Goal: Check status: Check status

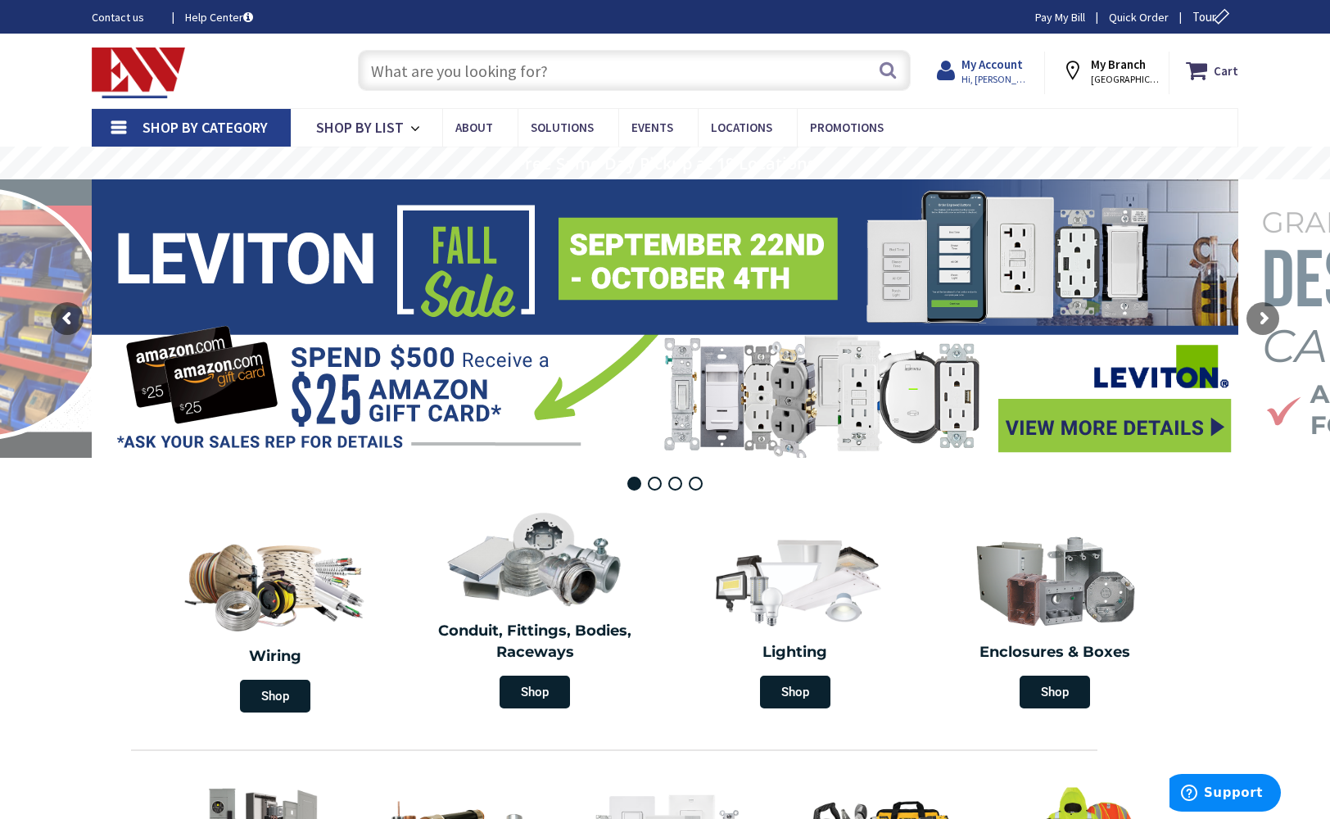
click at [989, 73] on span "Hi, [PERSON_NAME]" at bounding box center [997, 79] width 70 height 13
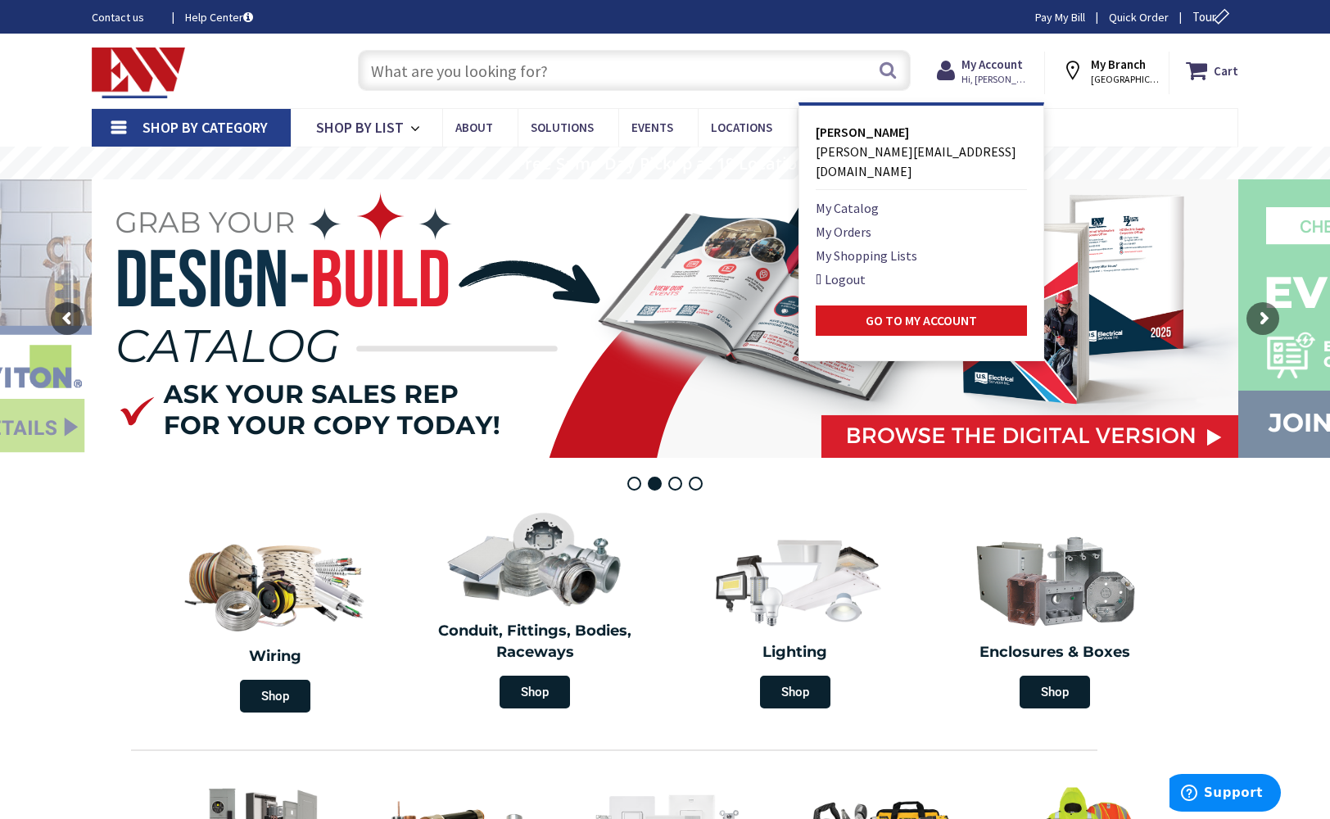
click at [935, 312] on strong "Go to My Account" at bounding box center [921, 320] width 111 height 16
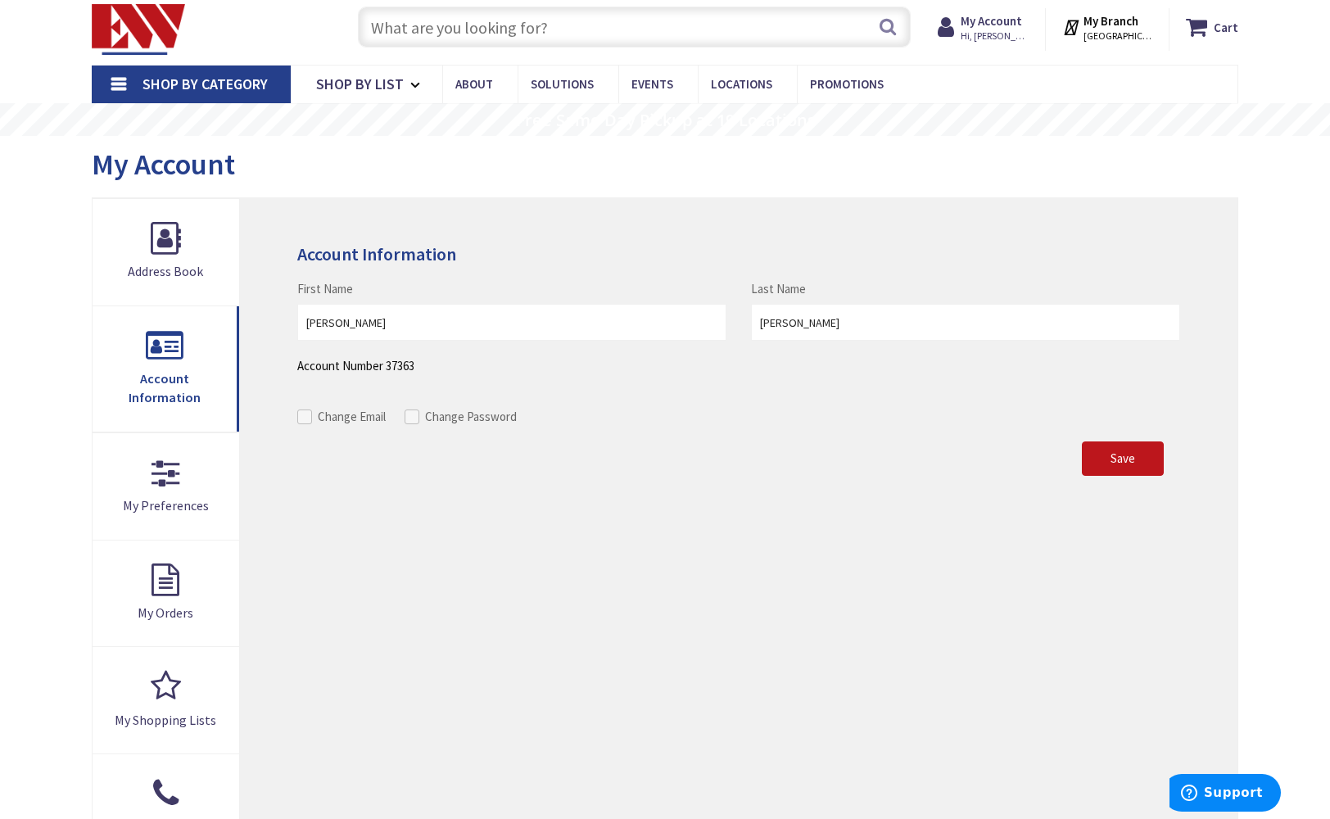
scroll to position [47, 0]
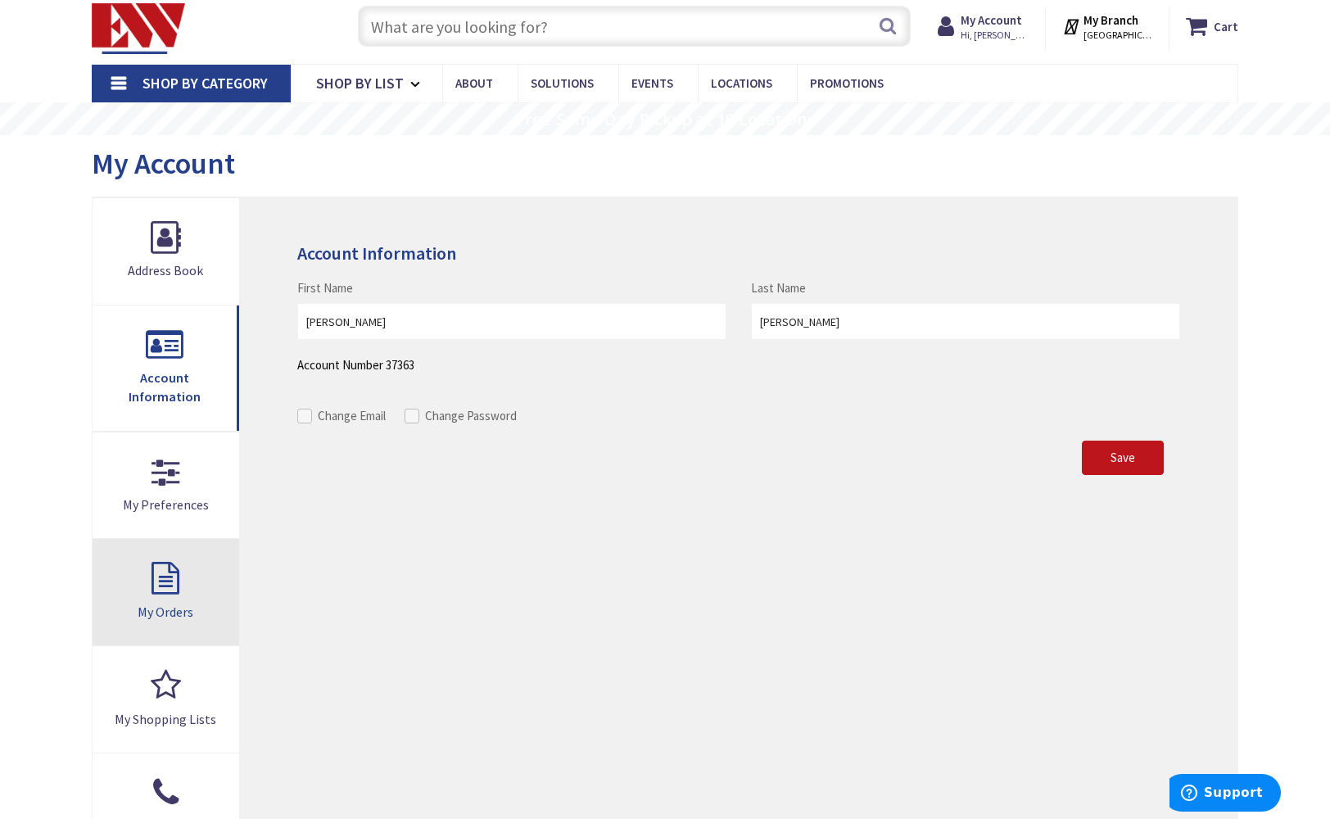
click at [155, 555] on link "My Orders" at bounding box center [166, 592] width 147 height 106
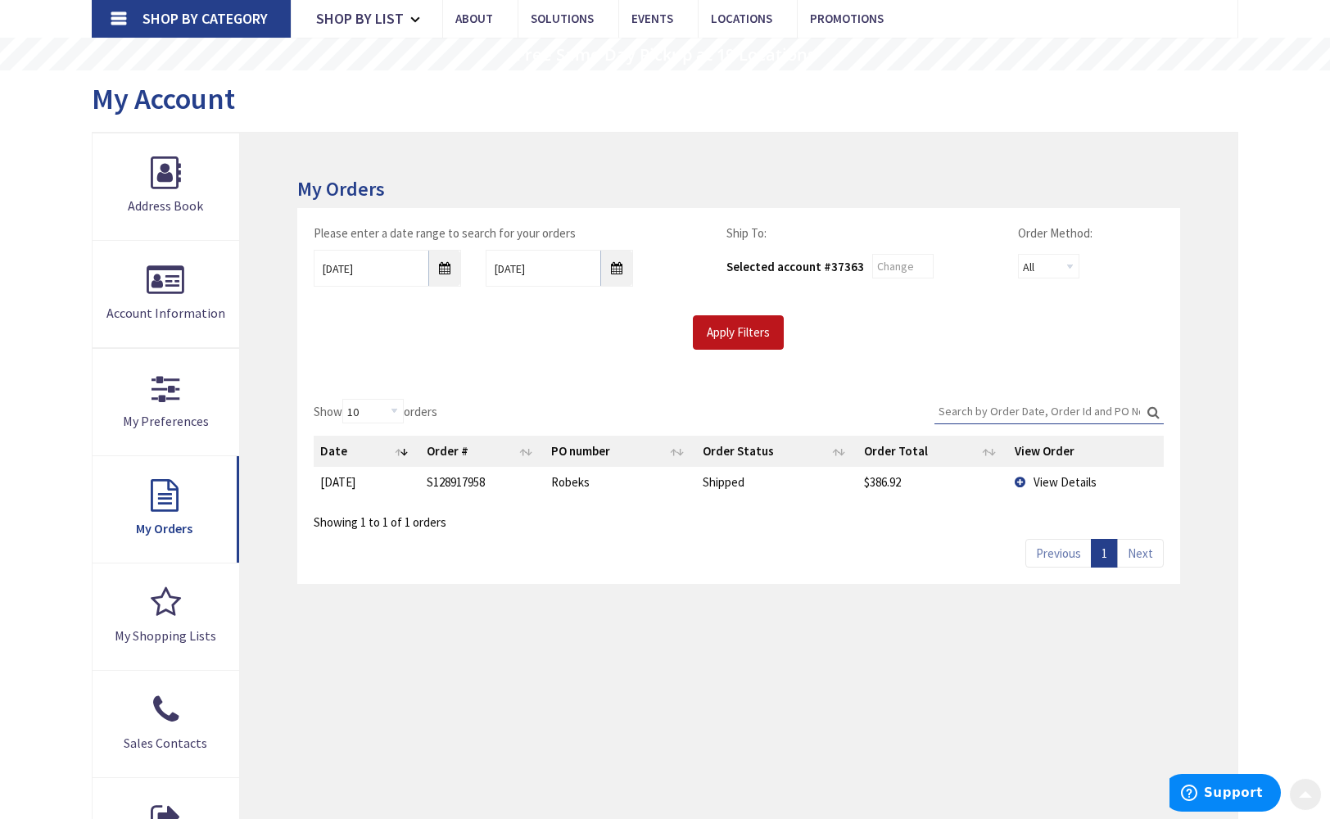
scroll to position [174, 0]
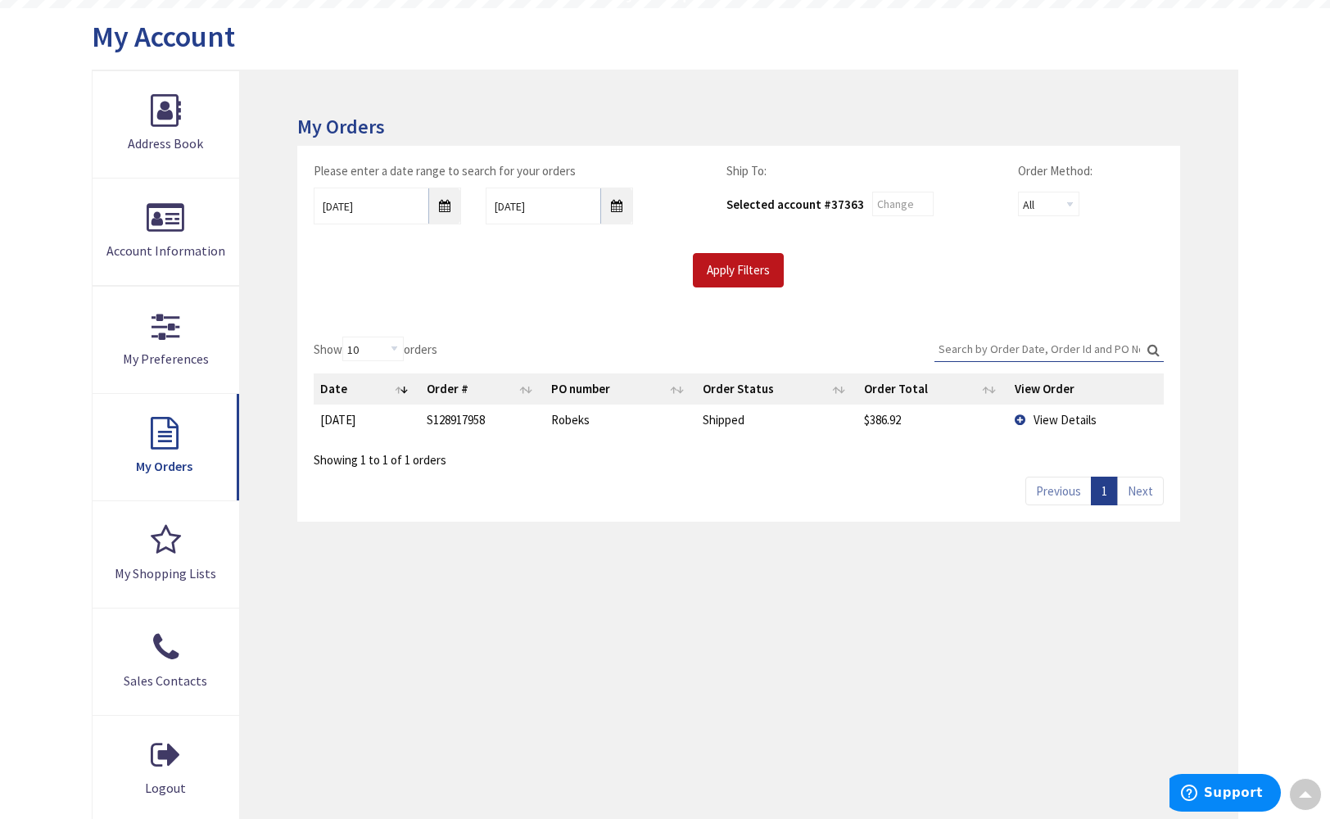
click at [1062, 419] on span "View Details" at bounding box center [1065, 420] width 63 height 16
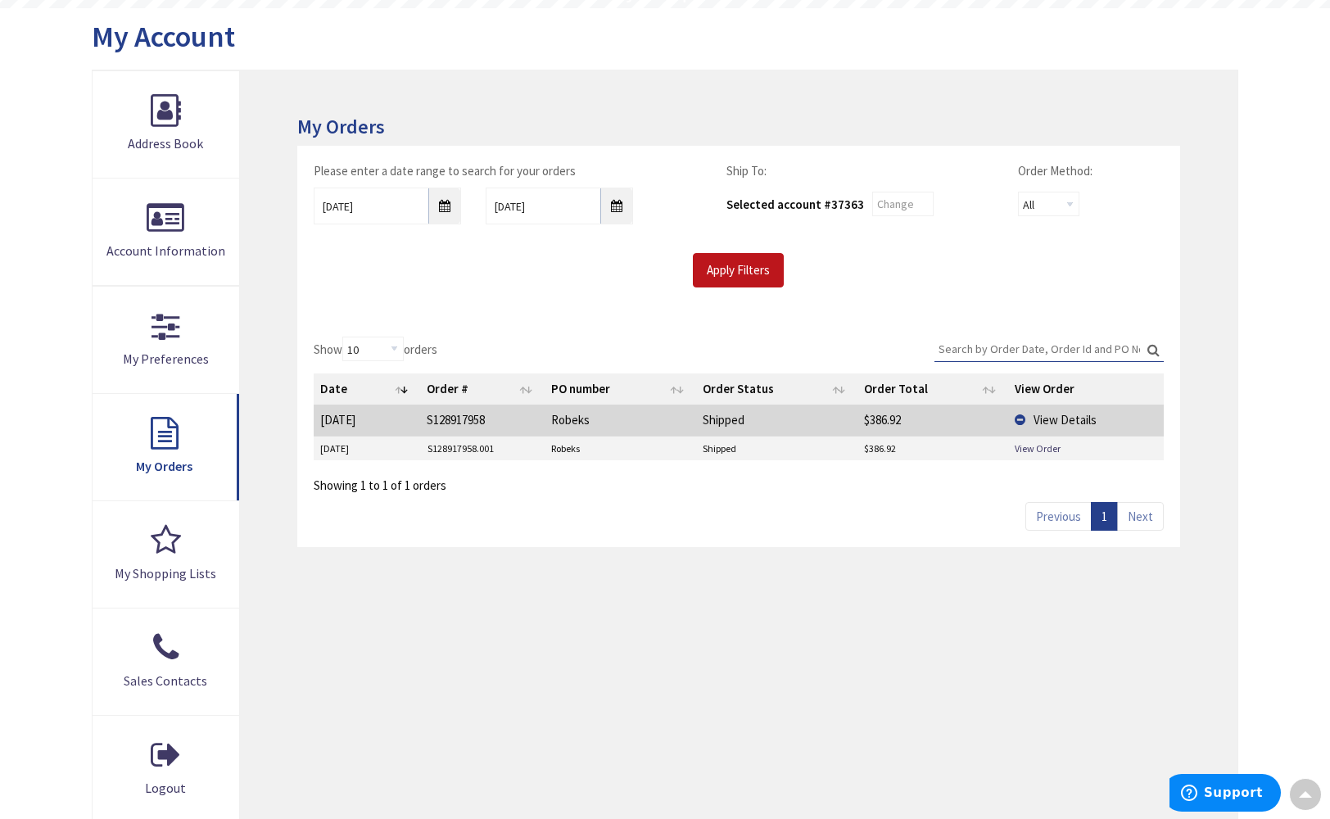
click at [451, 422] on td "S128917958" at bounding box center [482, 420] width 125 height 30
click at [1052, 449] on link "View Order" at bounding box center [1038, 449] width 46 height 14
